Goal: Find specific page/section: Find specific page/section

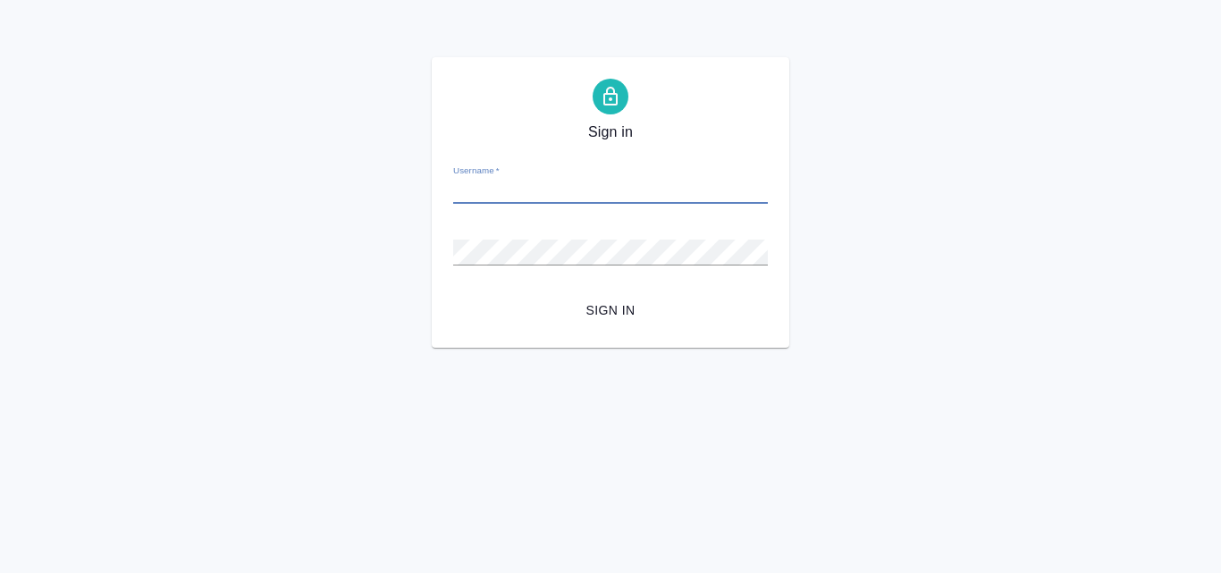
click at [514, 195] on input "Username   *" at bounding box center [610, 191] width 315 height 25
click at [518, 177] on div "Username   *" at bounding box center [610, 184] width 315 height 39
click at [518, 183] on input "Username   *" at bounding box center [610, 191] width 315 height 25
paste input "anton.nikiforov@awatera.com"
type input "anton.nikiforov@awatera.com"
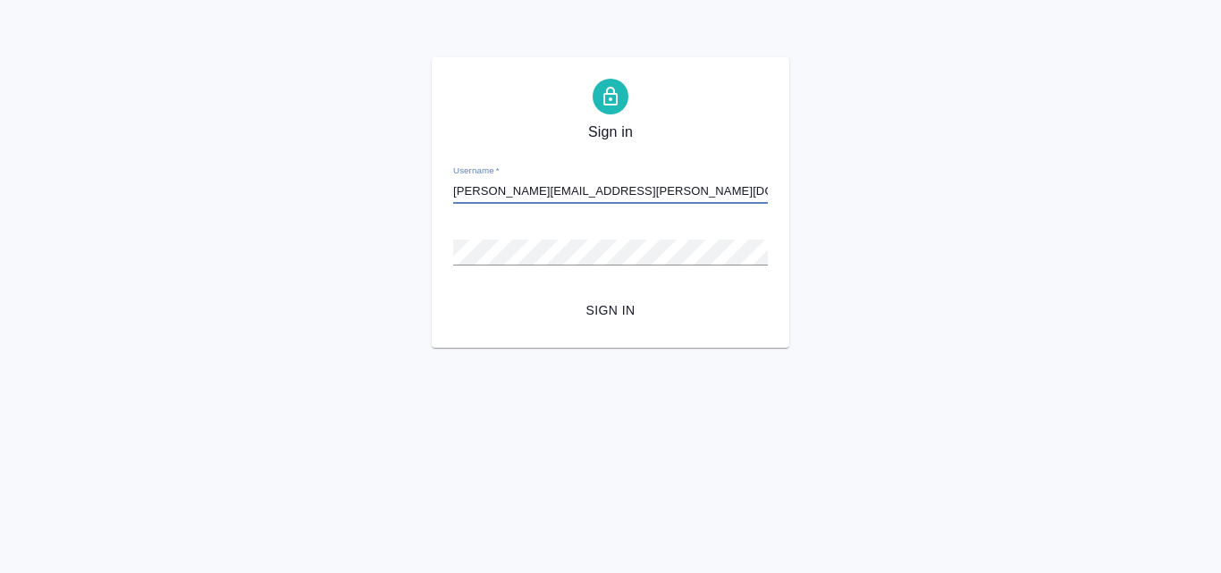
click at [573, 239] on div "Password   *" at bounding box center [610, 244] width 315 height 39
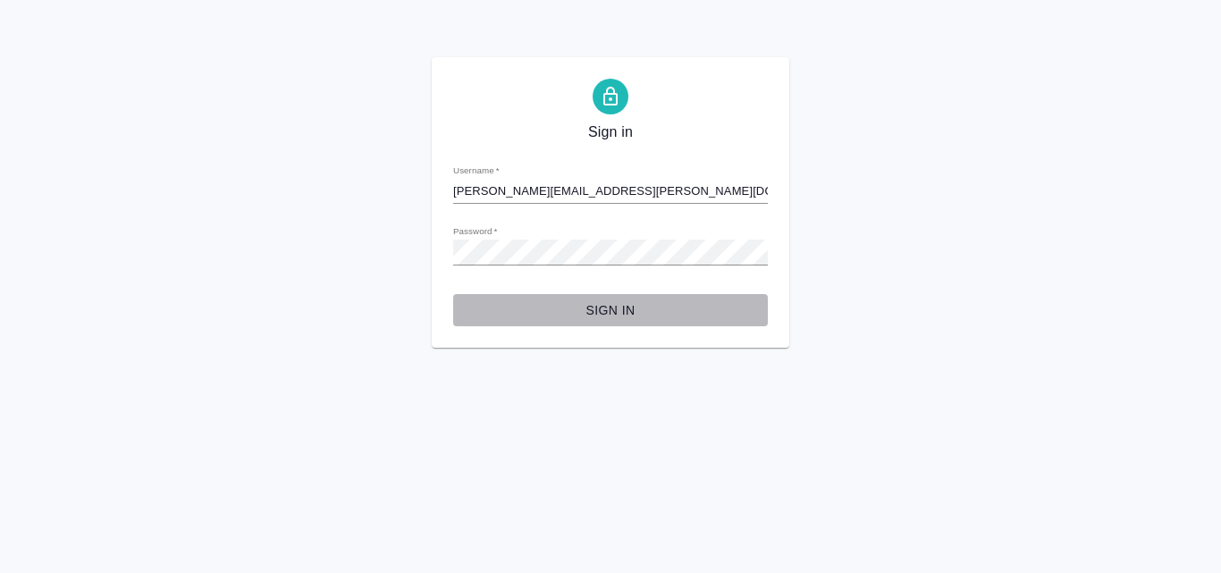
click at [601, 312] on span "Sign in" at bounding box center [611, 311] width 286 height 22
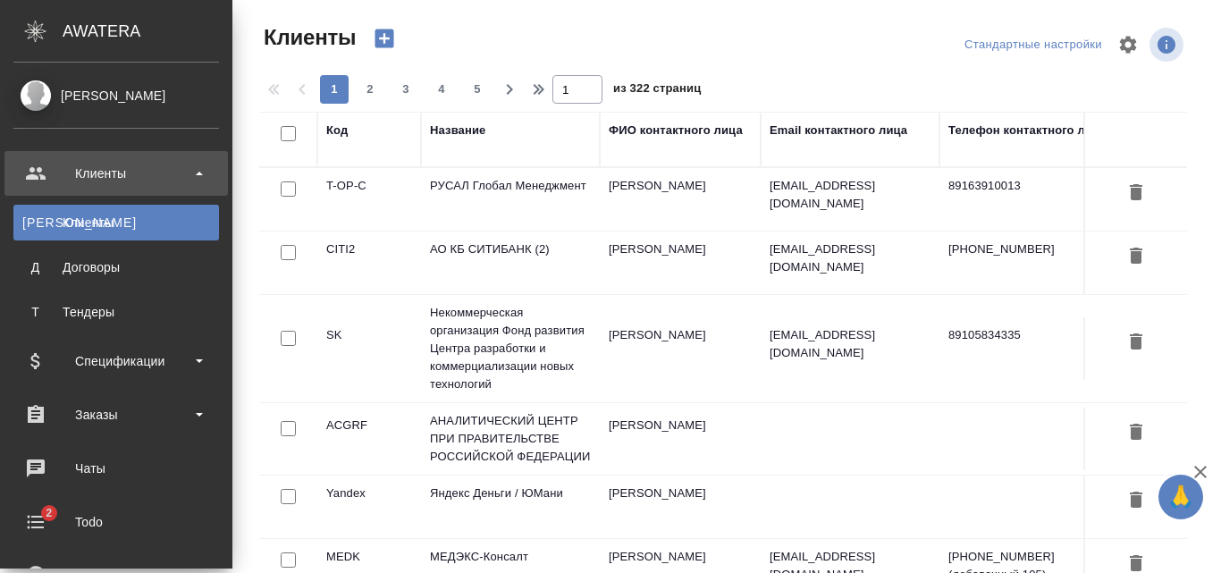
select select "RU"
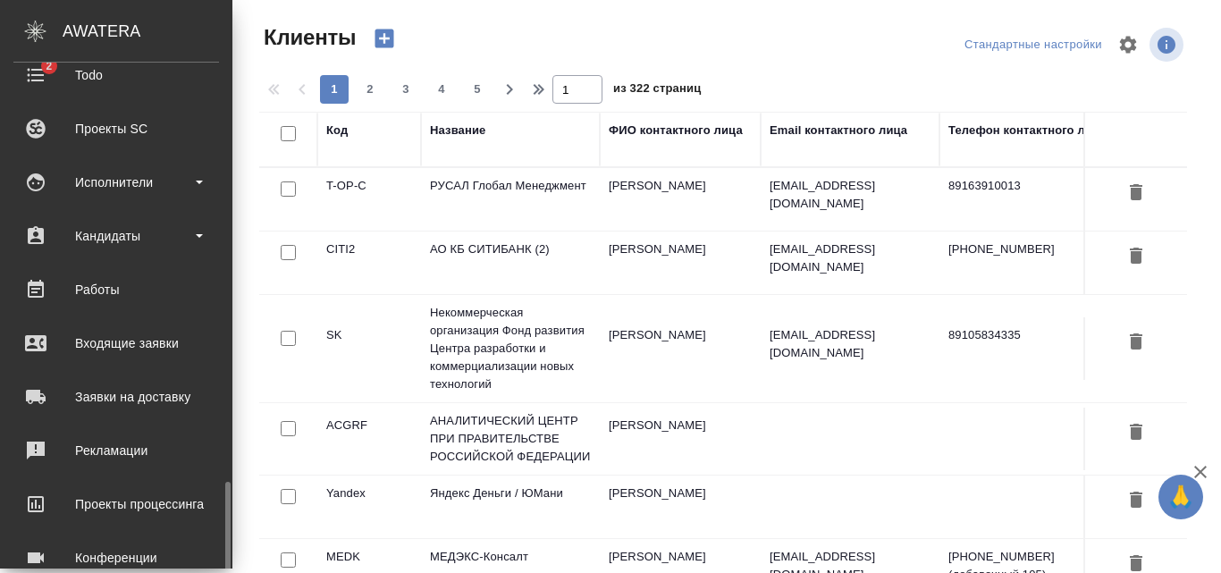
scroll to position [593, 0]
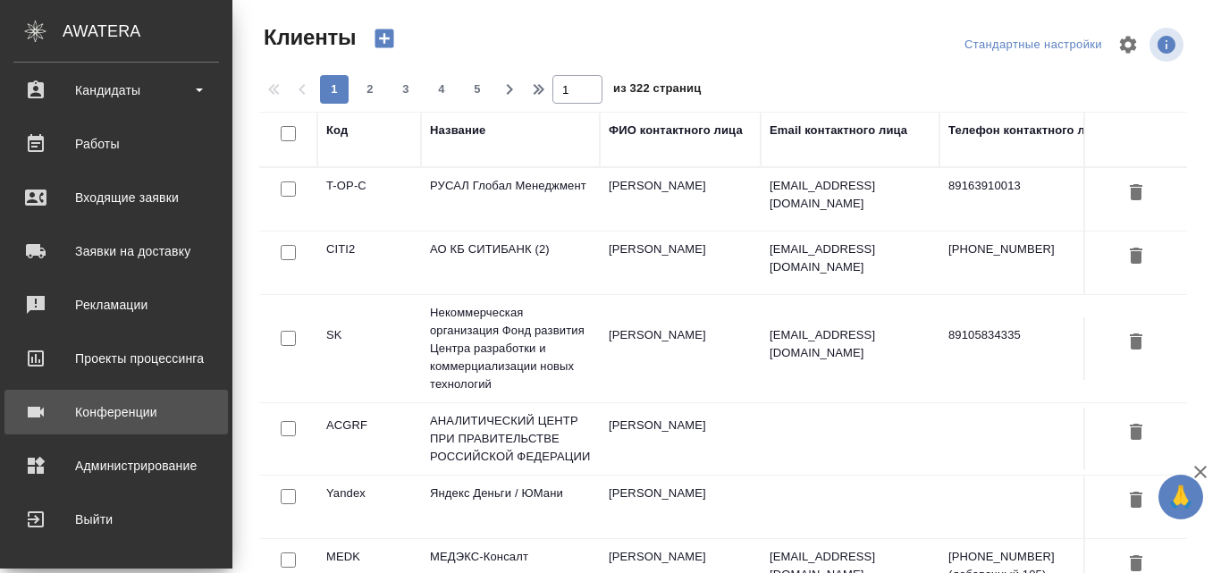
click at [167, 418] on div "Конференции" at bounding box center [116, 412] width 206 height 27
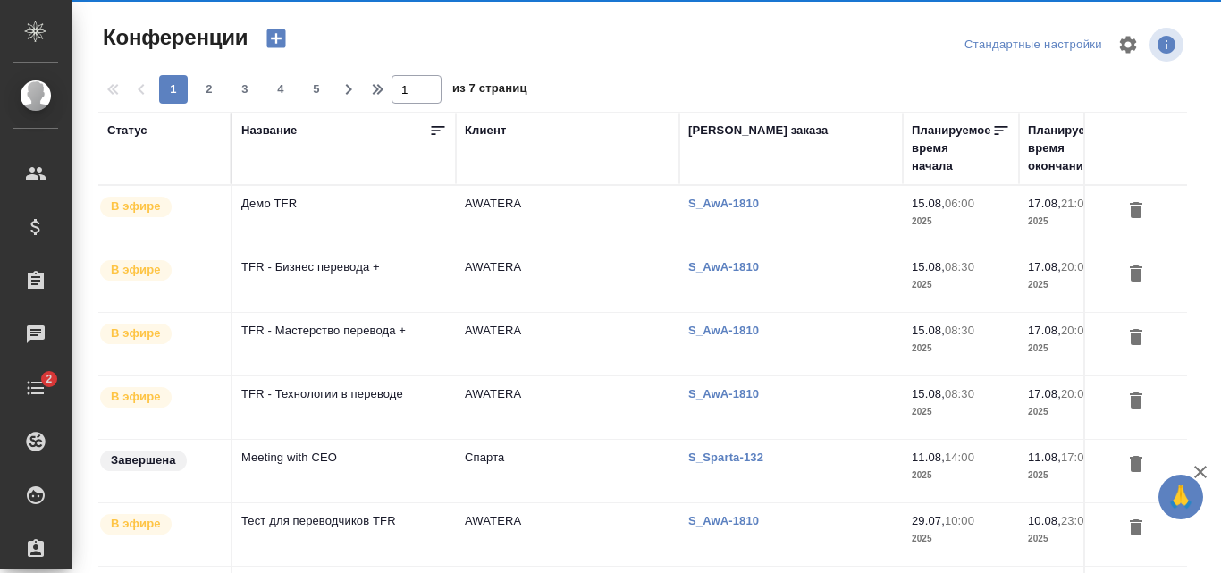
type input "[PERSON_NAME]"
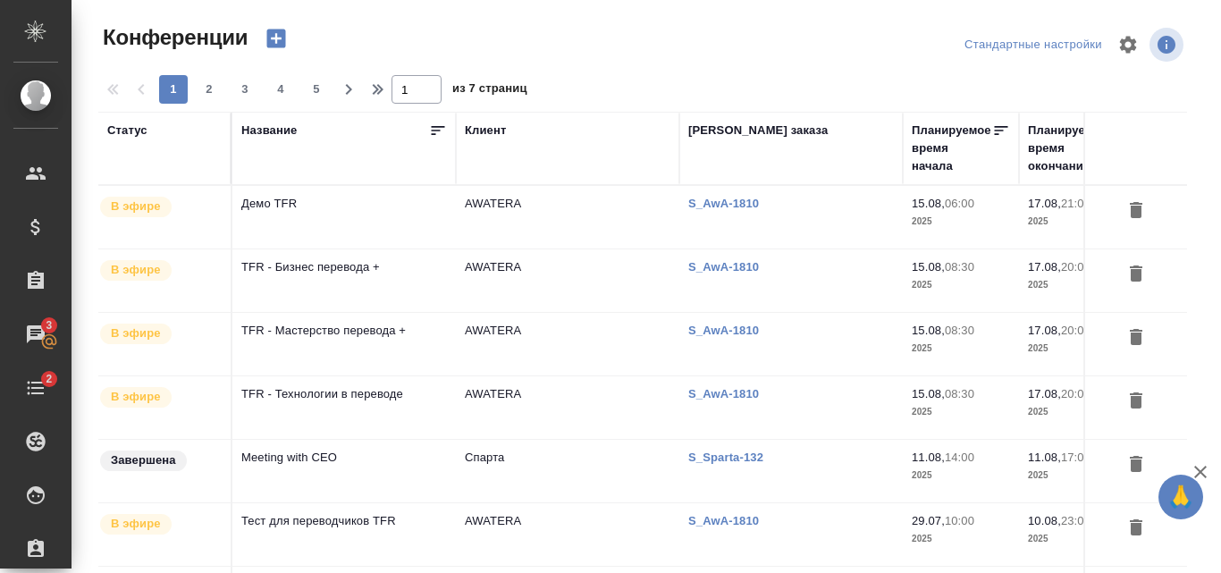
click at [399, 249] on td "TFR - Технологии в переводе" at bounding box center [344, 217] width 224 height 63
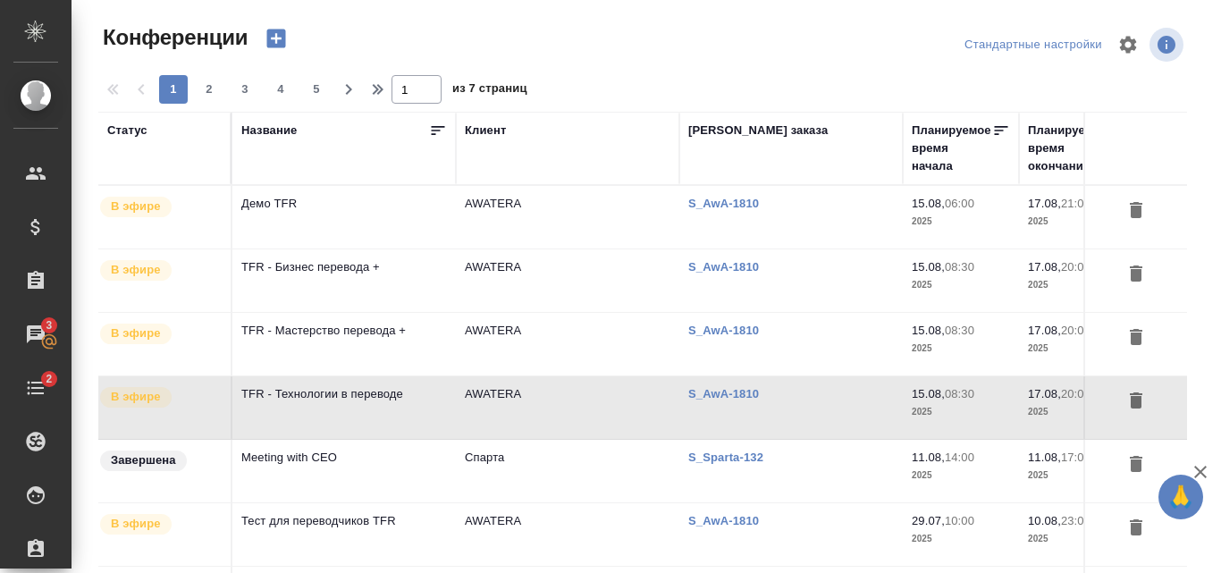
click at [359, 249] on td "TFR - Технологии в переводе" at bounding box center [344, 217] width 224 height 63
